Goal: Find specific page/section

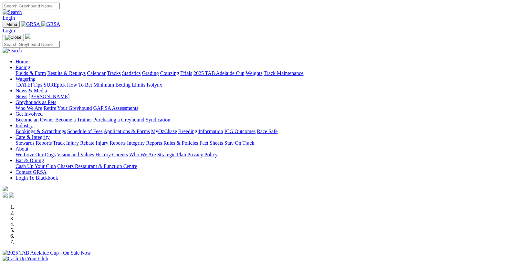
click at [35, 70] on link "Fields & Form" at bounding box center [31, 72] width 30 height 5
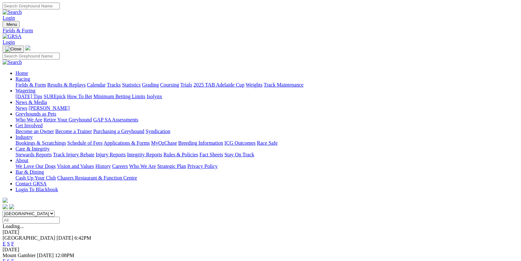
click at [14, 241] on link "F" at bounding box center [12, 243] width 3 height 5
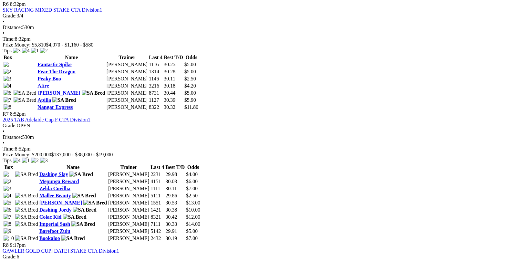
scroll to position [969, 0]
